Goal: Navigation & Orientation: Find specific page/section

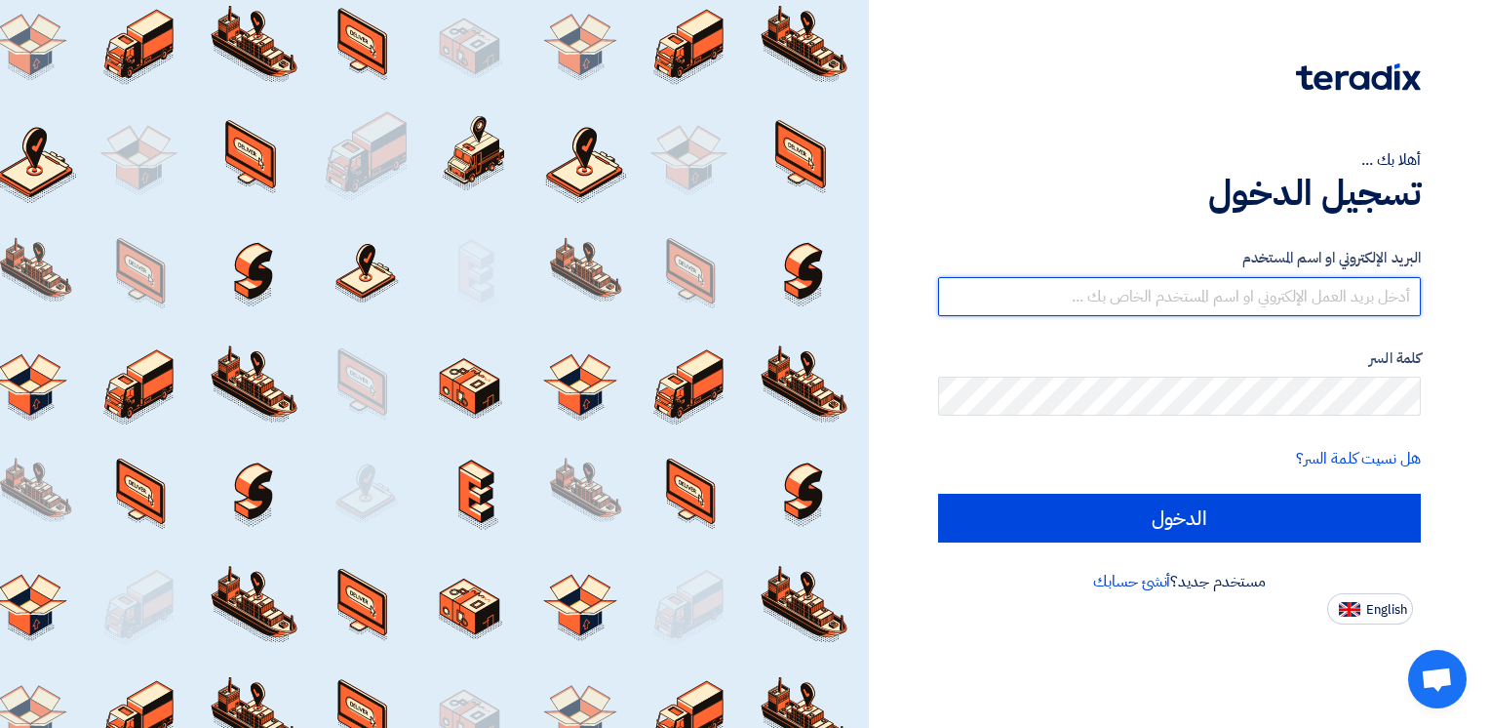
click at [1272, 309] on input "text" at bounding box center [1179, 296] width 483 height 39
type input "[EMAIL_ADDRESS][DOMAIN_NAME]"
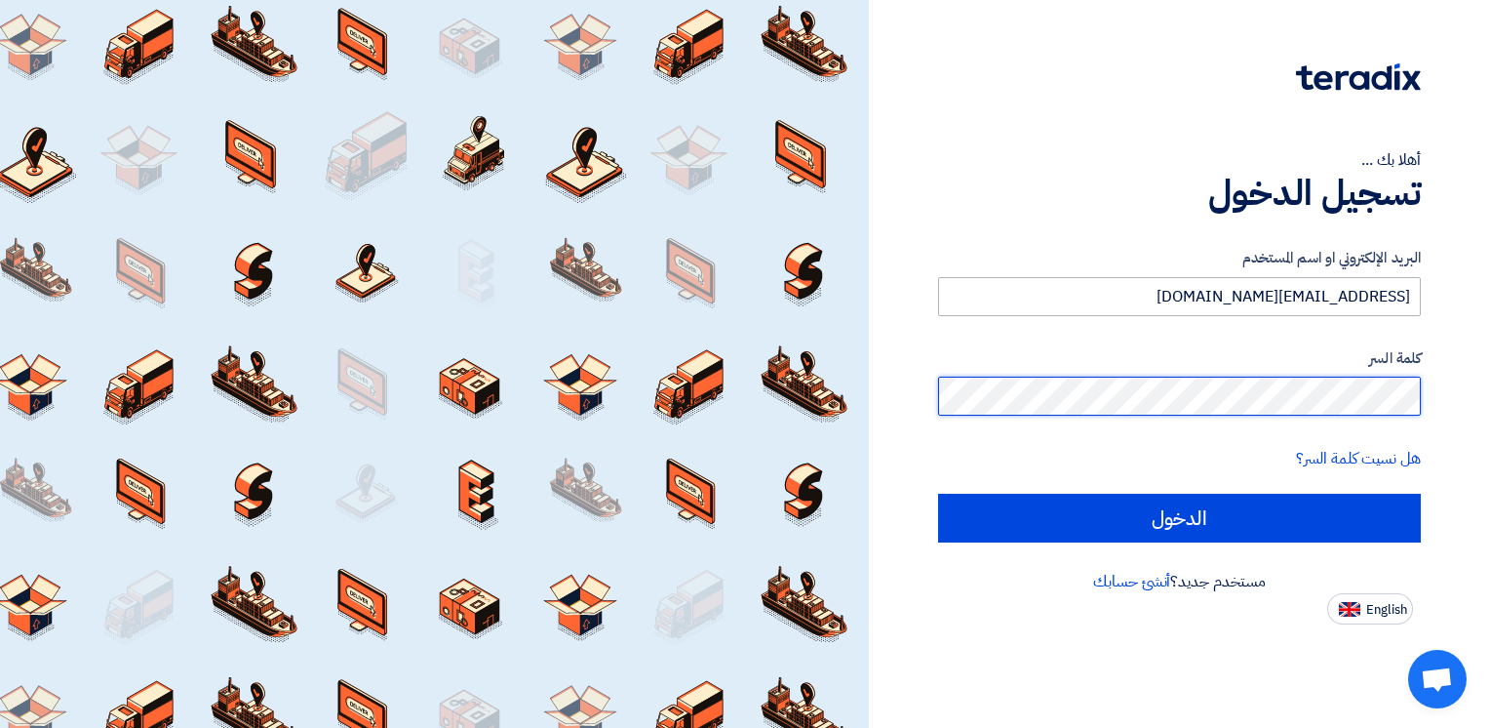
click at [938, 494] on input "الدخول" at bounding box center [1179, 518] width 483 height 49
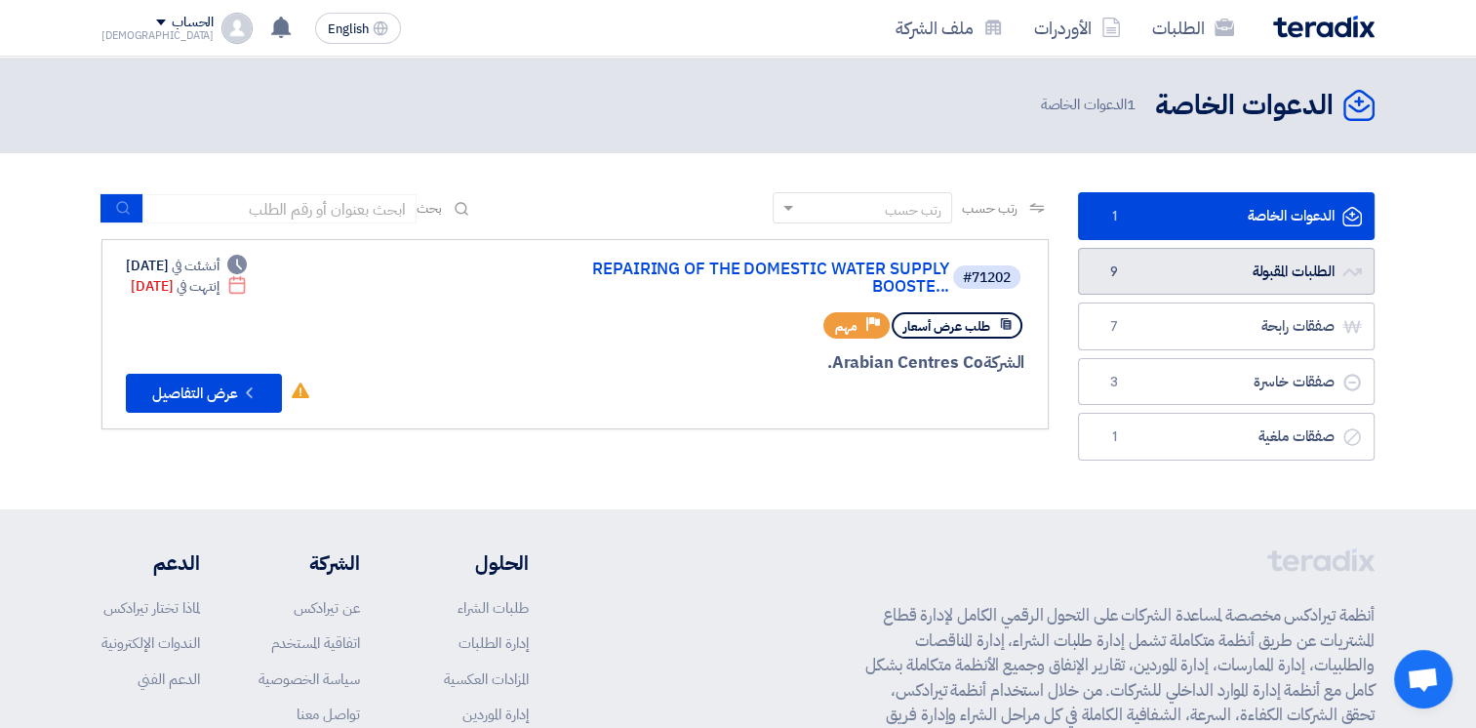
click at [1188, 261] on link "الطلبات المقبولة الطلبات المقبولة 9" at bounding box center [1226, 272] width 297 height 48
